Goal: Transaction & Acquisition: Purchase product/service

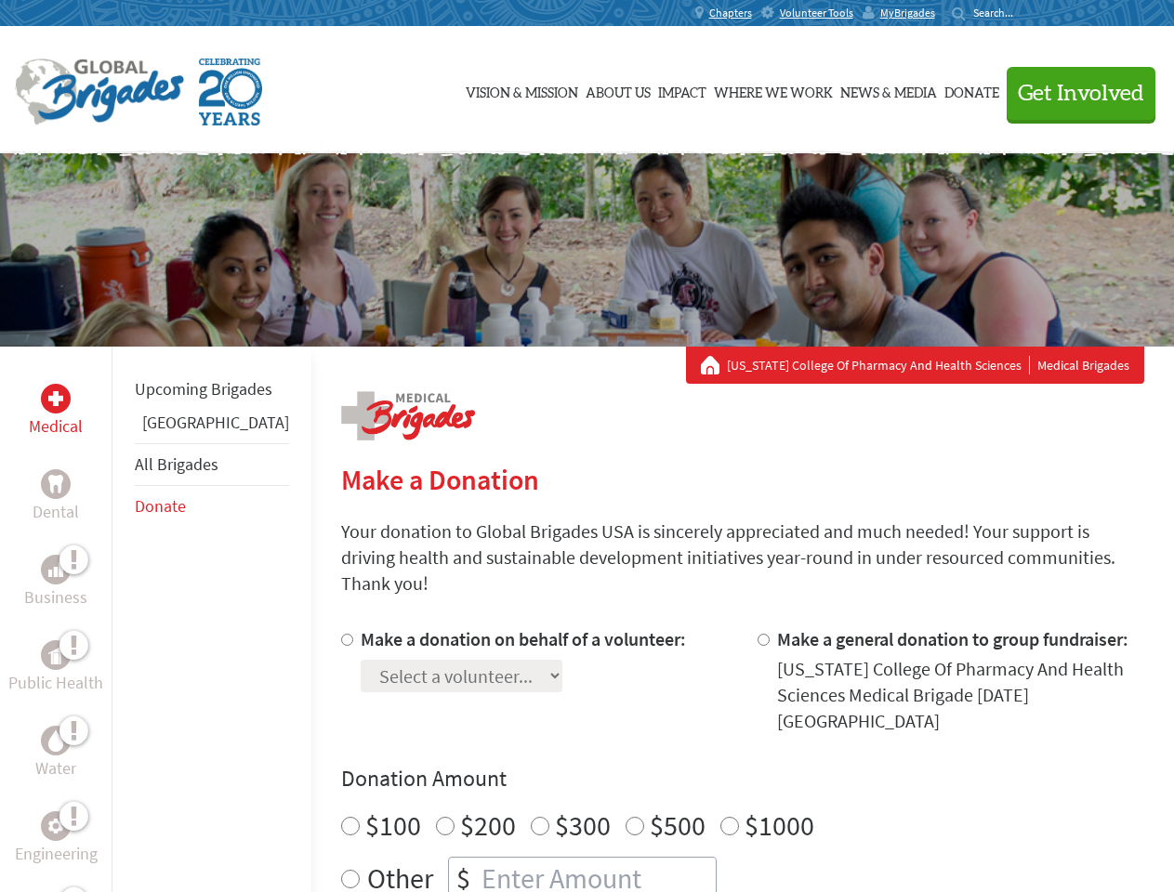
click at [1026, 13] on div "Search for:" at bounding box center [989, 13] width 74 height 15
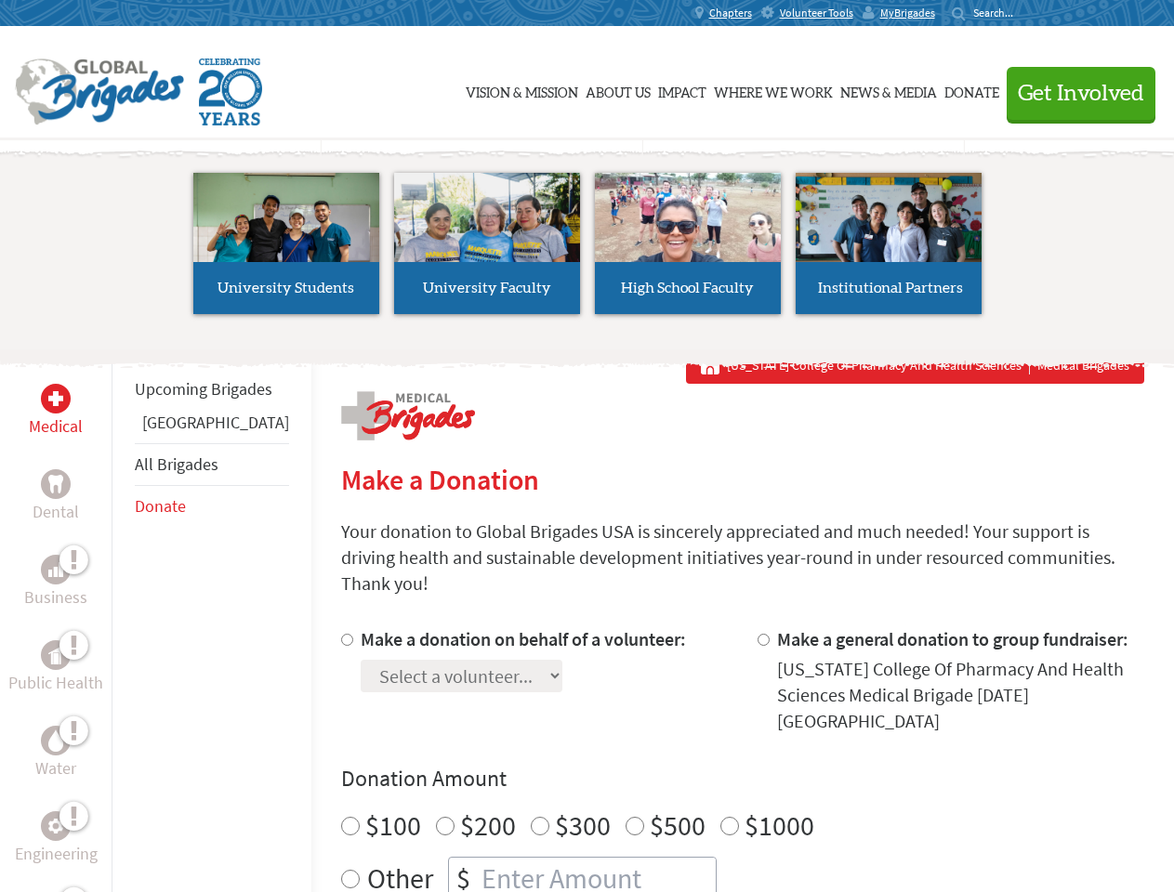
click at [1072, 93] on span "Get Involved" at bounding box center [1081, 94] width 126 height 22
click at [587, 250] on li "High School Faculty" at bounding box center [687, 243] width 201 height 171
click at [123, 619] on div "Upcoming Brigades Panama All Brigades Donate" at bounding box center [212, 793] width 200 height 892
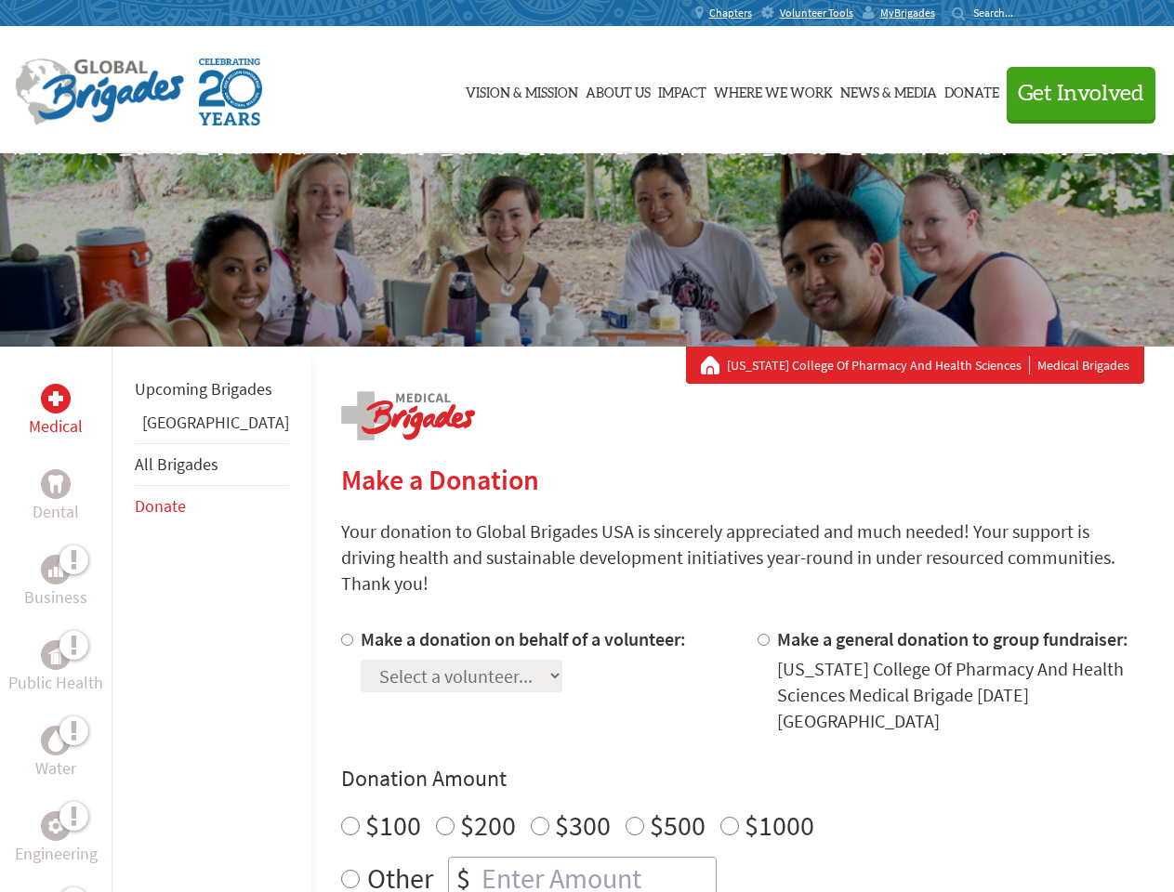
click at [710, 764] on div "Donation Amount $100 $200 $300 $500 $1000 Other $" at bounding box center [742, 832] width 803 height 136
click at [341, 634] on input "Make a donation on behalf of a volunteer:" at bounding box center [347, 640] width 12 height 12
radio input "true"
click at [757, 634] on input "Make a general donation to group fundraiser:" at bounding box center [763, 640] width 12 height 12
radio input "true"
